Goal: Task Accomplishment & Management: Complete application form

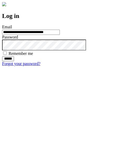
type input "**********"
click at [14, 61] on input "******" at bounding box center [8, 58] width 12 height 5
